Goal: Communication & Community: Participate in discussion

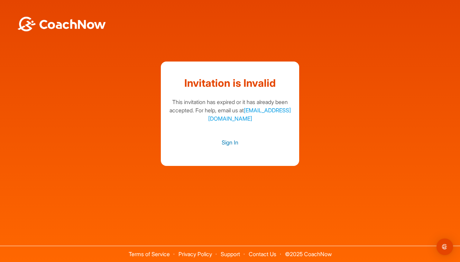
click at [234, 144] on link "Sign In" at bounding box center [230, 142] width 125 height 9
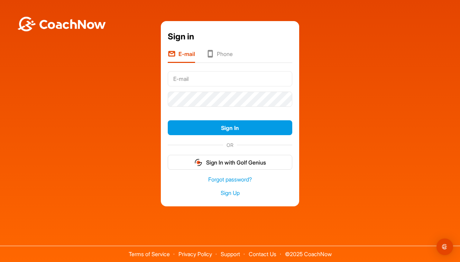
type input "laulumaakimmo@outlook.com"
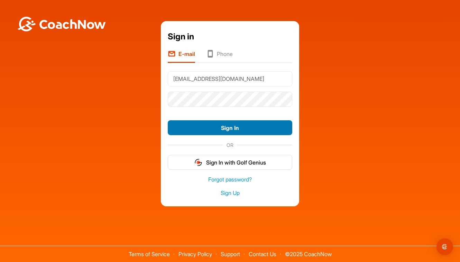
click at [256, 133] on button "Sign In" at bounding box center [230, 127] width 125 height 15
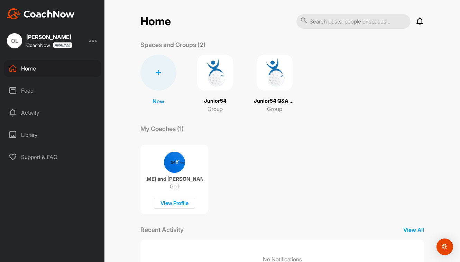
click at [214, 79] on img at bounding box center [215, 73] width 36 height 36
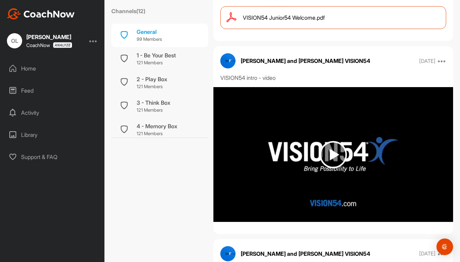
scroll to position [173, 0]
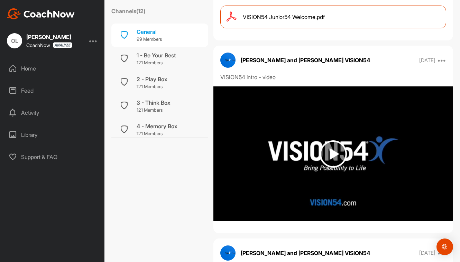
click at [329, 152] on img at bounding box center [333, 154] width 27 height 27
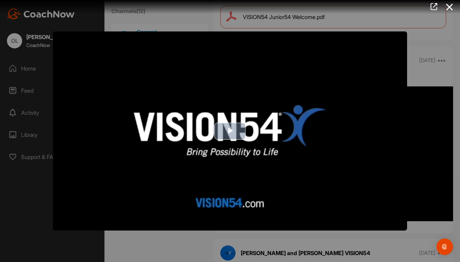
click at [230, 131] on span "Video Player" at bounding box center [230, 131] width 0 height 0
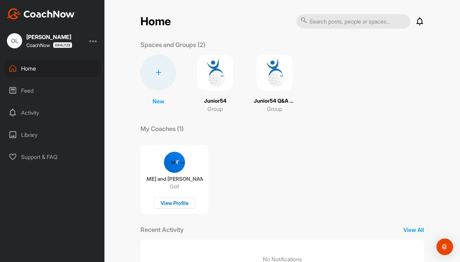
click at [176, 203] on div "View Profile" at bounding box center [174, 203] width 41 height 11
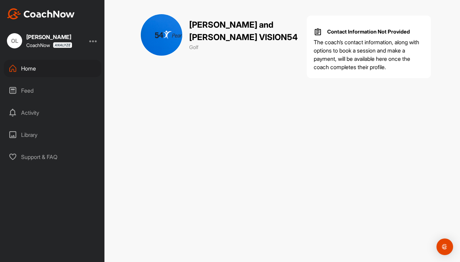
click at [28, 69] on div "Home" at bounding box center [53, 68] width 98 height 17
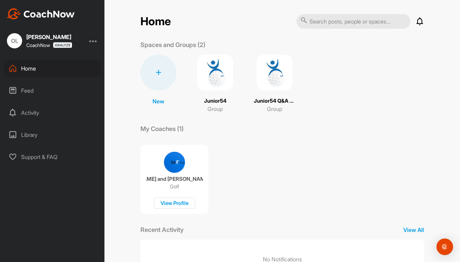
click at [276, 78] on img at bounding box center [275, 73] width 36 height 36
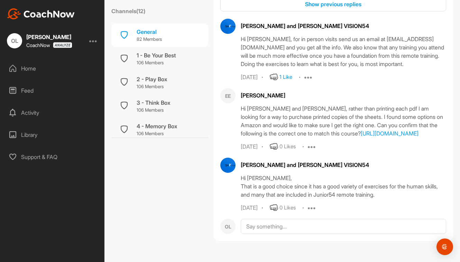
scroll to position [245, 0]
click at [176, 57] on div "1 - Be Your Best" at bounding box center [156, 55] width 39 height 8
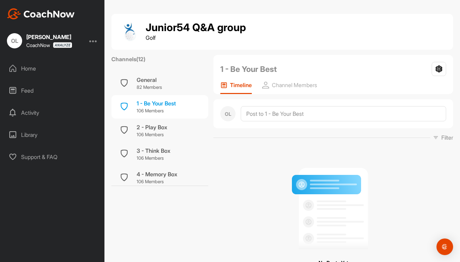
click at [31, 67] on div "Home" at bounding box center [53, 68] width 98 height 17
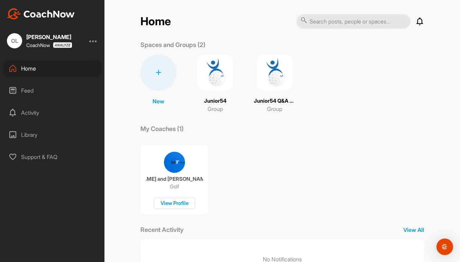
click at [217, 72] on img at bounding box center [215, 73] width 36 height 36
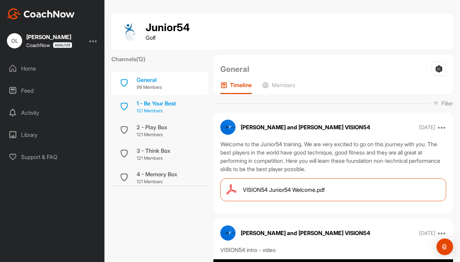
click at [167, 106] on div "1 - Be Your Best" at bounding box center [156, 103] width 39 height 8
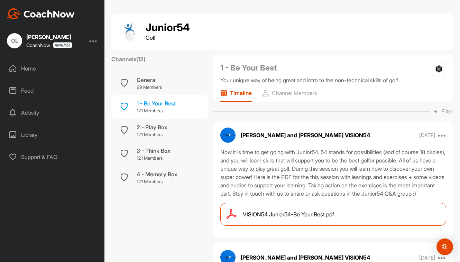
click at [239, 93] on p "Timeline" at bounding box center [241, 93] width 22 height 7
click at [150, 81] on div "General" at bounding box center [149, 80] width 25 height 8
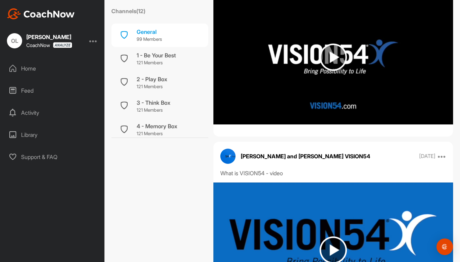
scroll to position [277, 0]
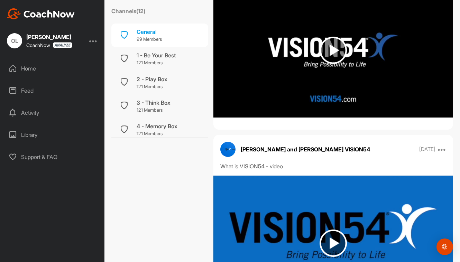
drag, startPoint x: 262, startPoint y: 92, endPoint x: 183, endPoint y: 197, distance: 131.8
click at [183, 197] on div "Channels ( 12 ) General 99 Members 1 - Be Your Best 121 Members 2 - Play Box 12…" at bounding box center [159, 53] width 97 height 550
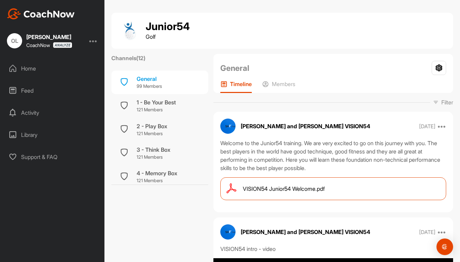
scroll to position [0, 0]
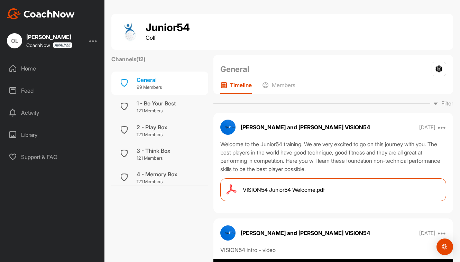
click at [32, 111] on div "Activity" at bounding box center [53, 112] width 98 height 17
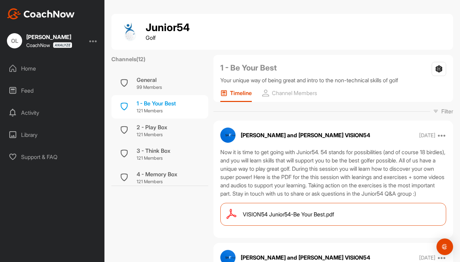
click at [15, 40] on div "OL" at bounding box center [14, 40] width 15 height 15
click at [43, 38] on div "[PERSON_NAME]" at bounding box center [49, 37] width 46 height 6
